Goal: Complete application form

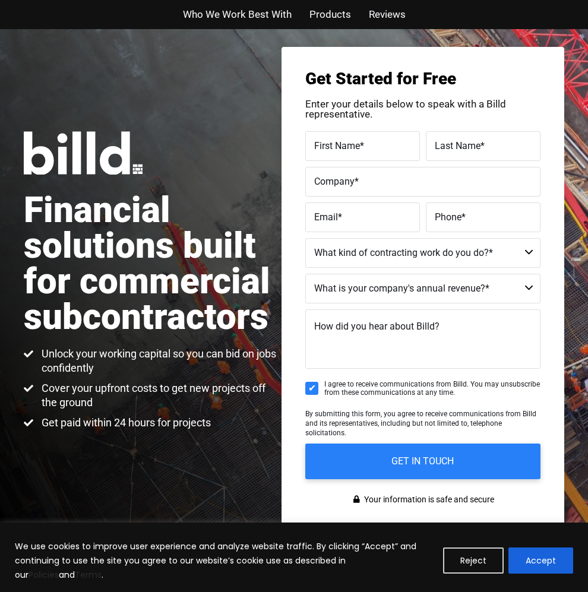
click at [404, 143] on label "First Name *" at bounding box center [362, 145] width 97 height 17
click at [404, 143] on input "First Name *" at bounding box center [362, 146] width 115 height 30
type input "Stephen David"
click at [499, 148] on label "Last Name *" at bounding box center [483, 145] width 97 height 17
click at [499, 148] on input "Last Name *" at bounding box center [483, 146] width 115 height 30
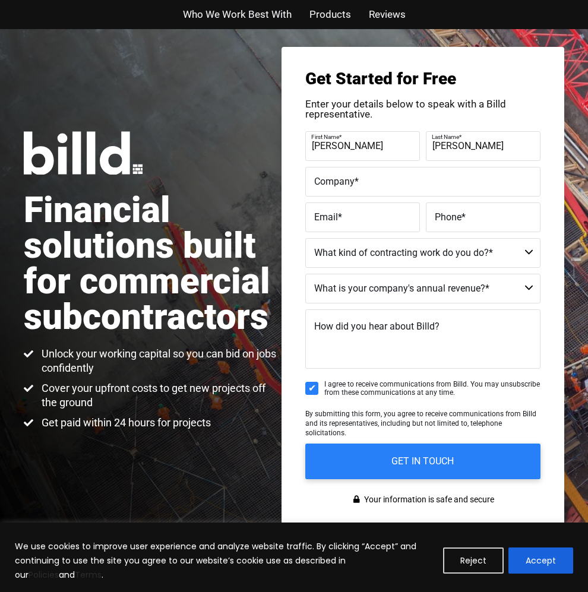
type input "Reyes"
click at [388, 190] on label "Company *" at bounding box center [422, 181] width 217 height 17
click at [388, 190] on input "Company *" at bounding box center [422, 182] width 235 height 30
click at [367, 178] on label "Company *" at bounding box center [421, 172] width 220 height 17
click at [367, 178] on input "M.V.windowsanddoors" at bounding box center [422, 182] width 235 height 30
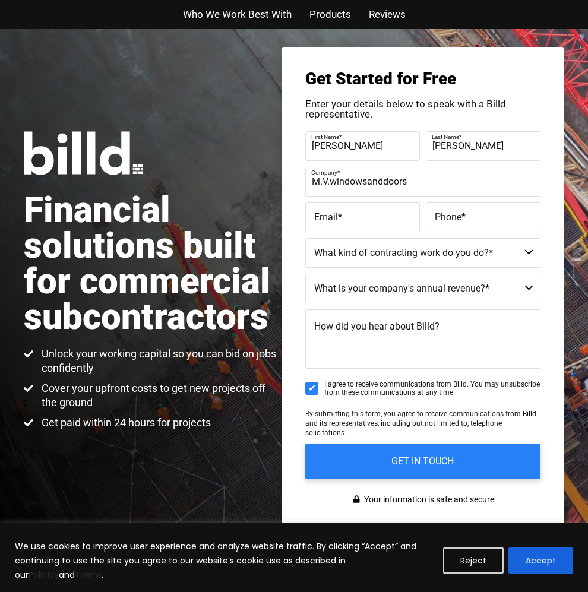
click at [369, 178] on label "Company *" at bounding box center [421, 172] width 220 height 17
click at [369, 178] on input "M.V.windowsanddoors" at bounding box center [422, 182] width 235 height 30
click at [368, 183] on input "M.V.windowsanddoors" at bounding box center [422, 182] width 235 height 30
click at [385, 179] on label "Company *" at bounding box center [421, 172] width 220 height 17
click at [385, 179] on input "M.V.windows anddoors" at bounding box center [422, 182] width 235 height 30
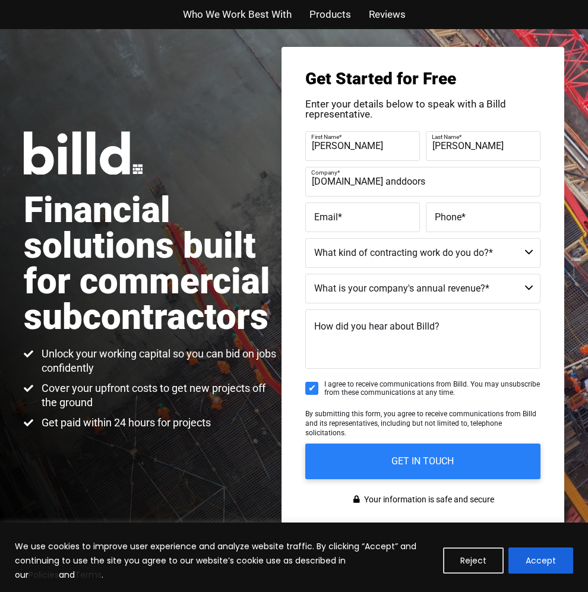
click at [385, 179] on label "Company *" at bounding box center [421, 172] width 220 height 17
click at [385, 179] on input "M.V.windows anddoors" at bounding box center [422, 182] width 235 height 30
click at [386, 178] on label "Company *" at bounding box center [421, 172] width 220 height 17
click at [386, 178] on input "M.V.windows anddoors" at bounding box center [422, 182] width 235 height 30
click at [388, 176] on label "Company *" at bounding box center [421, 172] width 220 height 17
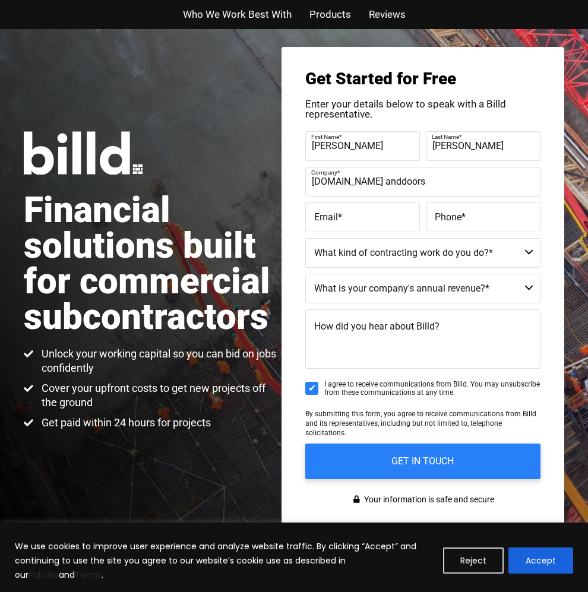
click at [388, 176] on input "M.V.windows anddoors" at bounding box center [422, 182] width 235 height 30
click at [434, 179] on label "Company *" at bounding box center [421, 172] width 220 height 17
click at [434, 179] on input "M.V.windows and doors" at bounding box center [422, 182] width 235 height 30
click at [433, 182] on div "Company * oors" at bounding box center [422, 182] width 235 height 30
click at [377, 191] on input "oors" at bounding box center [422, 182] width 235 height 30
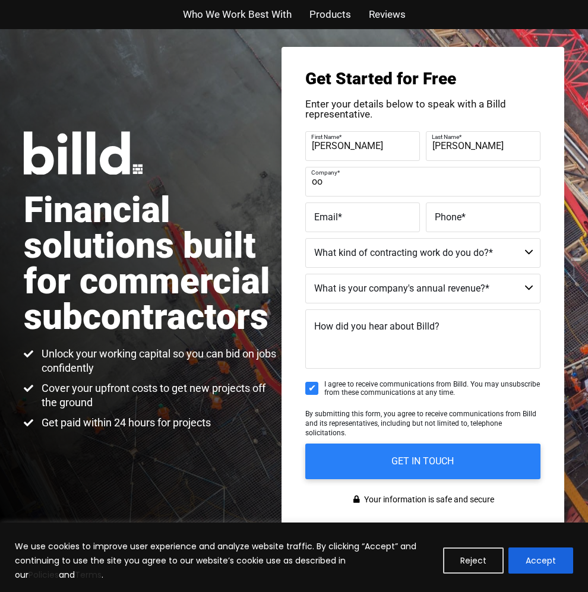
type input "o"
click at [364, 219] on label "Email *" at bounding box center [362, 216] width 97 height 17
click at [364, 219] on input "Email *" at bounding box center [362, 217] width 115 height 30
click at [406, 184] on input "M.V. Windows and DEoors" at bounding box center [422, 182] width 235 height 30
click at [430, 185] on input "M.V. Windows and Doors" at bounding box center [422, 182] width 235 height 30
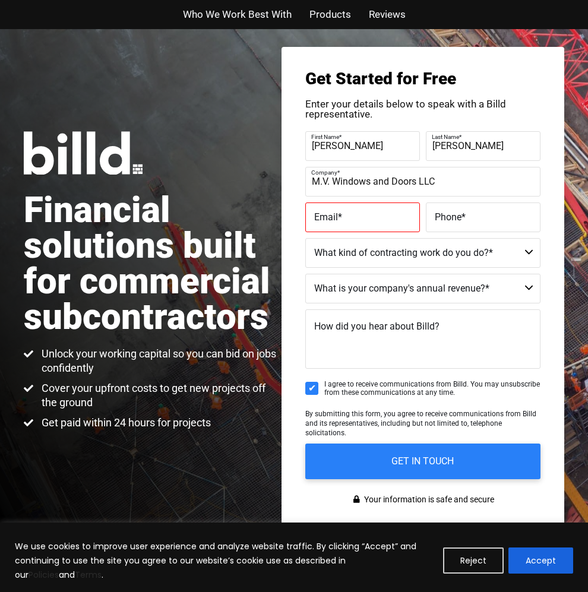
type input "M.V. Windows and Doors LLC"
click at [361, 219] on label "Email *" at bounding box center [362, 216] width 97 height 17
click at [361, 219] on input "Email *" at bounding box center [362, 217] width 115 height 30
type input "m.v.windowsanddoors@gmail.com"
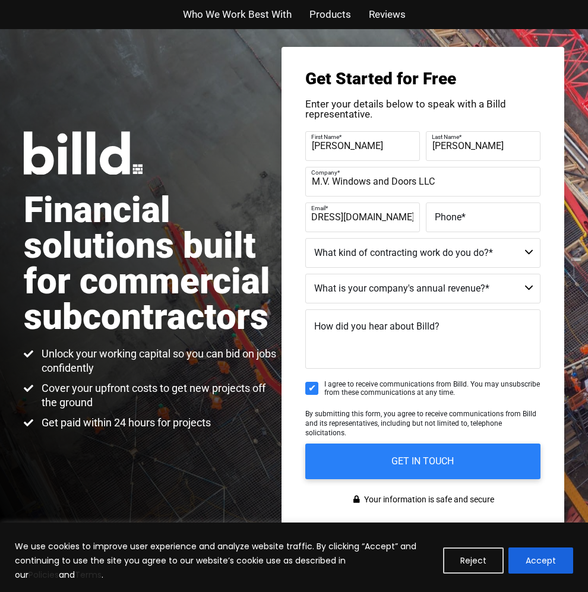
scroll to position [0, 0]
click at [480, 223] on label "Phone *" at bounding box center [483, 216] width 97 height 17
click at [480, 223] on input "Phone *" at bounding box center [483, 217] width 115 height 30
type input "(623) 241-2009"
click at [530, 249] on select "Commercial Commercial and Residential Residential Not a Contractor" at bounding box center [422, 253] width 235 height 30
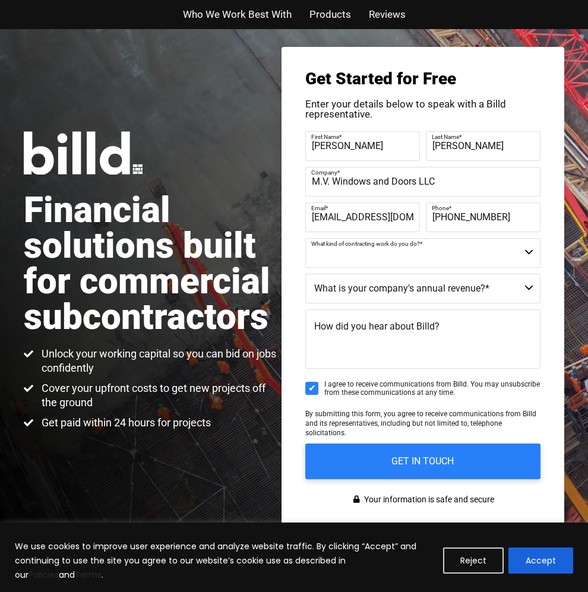
select select "Commercial and Residential"
click at [305, 238] on select "Commercial Commercial and Residential Residential Not a Contractor" at bounding box center [422, 253] width 235 height 30
click at [527, 285] on select "$40M + $25M - $40M $8M - $25M $4M - $8M $2M - $4M $1M - $2M Less than $1M" at bounding box center [422, 289] width 235 height 30
select select "Less than $1M"
click at [305, 274] on select "$40M + $25M - $40M $8M - $25M $4M - $8M $2M - $4M $1M - $2M Less than $1M" at bounding box center [422, 289] width 235 height 30
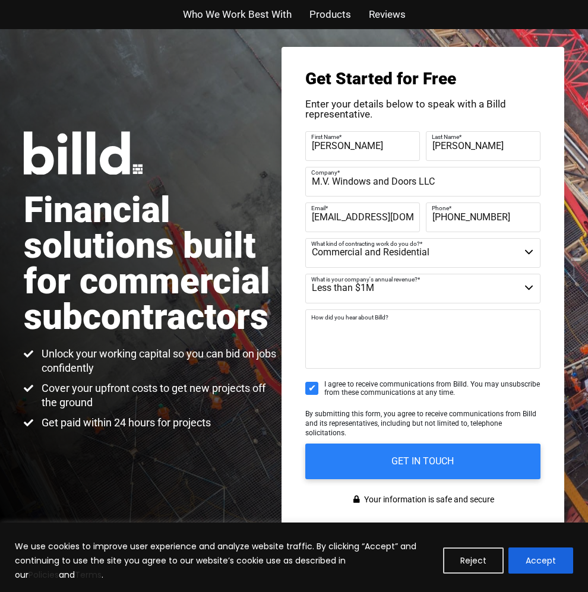
click at [467, 337] on textarea "How did you hear about Billd?" at bounding box center [422, 338] width 235 height 59
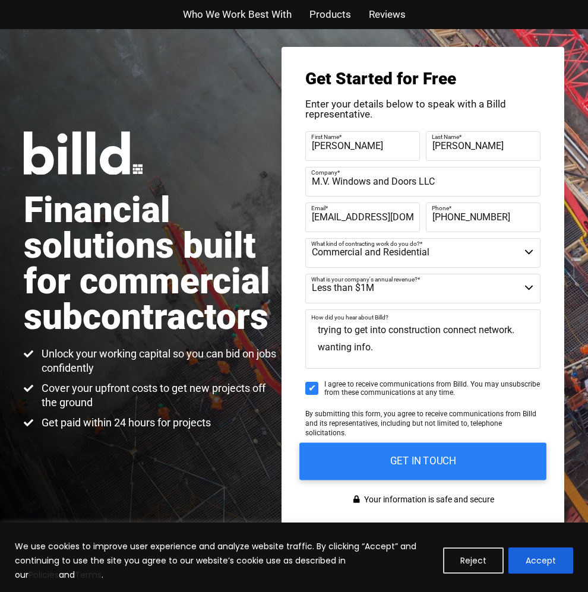
type textarea "trying to get into construction connect network. wanting info."
click at [455, 467] on input "GET IN TOUCH" at bounding box center [422, 460] width 247 height 37
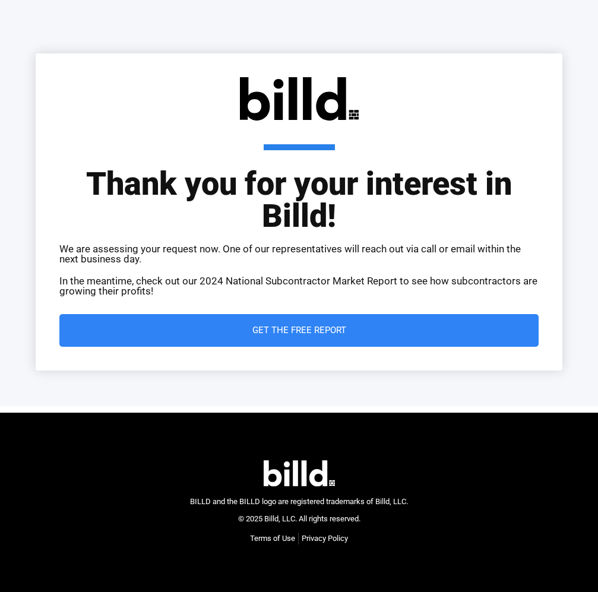
click at [0, 0] on button "Menu Navigation Menu" at bounding box center [0, 0] width 0 height 0
click at [0, 0] on span "Navigation Menu" at bounding box center [0, 0] width 0 height 0
click at [0, 0] on button "Navigation Menu" at bounding box center [0, 0] width 0 height 0
